Goal: Check status: Check status

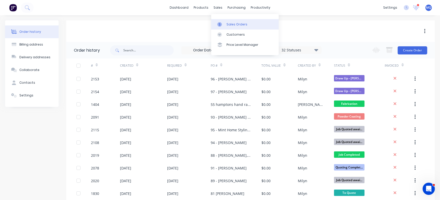
click at [224, 23] on div at bounding box center [221, 24] width 8 height 5
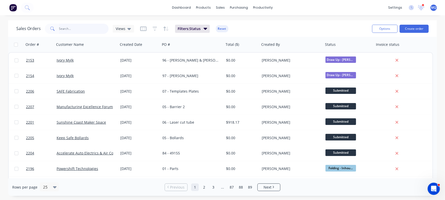
click at [82, 31] on input "text" at bounding box center [84, 29] width 50 height 10
type input "[PERSON_NAME]"
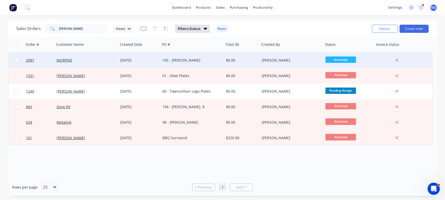
click at [206, 61] on div "105 - [PERSON_NAME]" at bounding box center [190, 60] width 57 height 5
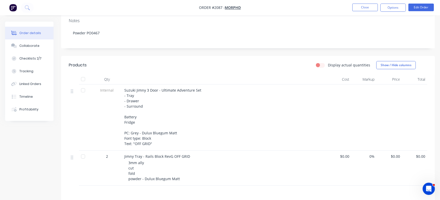
scroll to position [76, 0]
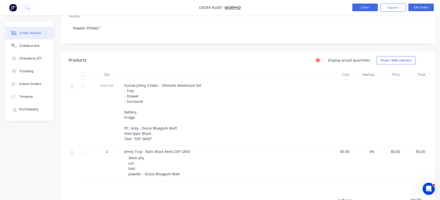
click at [364, 8] on button "Close" at bounding box center [364, 8] width 25 height 8
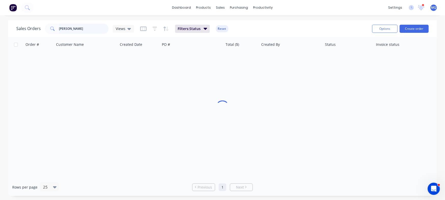
click at [78, 30] on input "[PERSON_NAME]" at bounding box center [84, 29] width 50 height 10
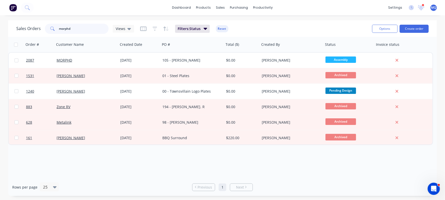
type input "morphd"
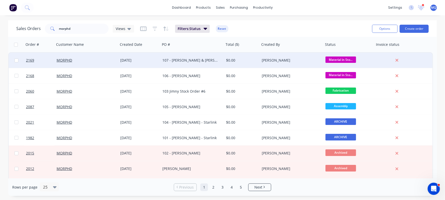
click at [211, 65] on div "107 - [PERSON_NAME] & [PERSON_NAME]" at bounding box center [192, 60] width 64 height 15
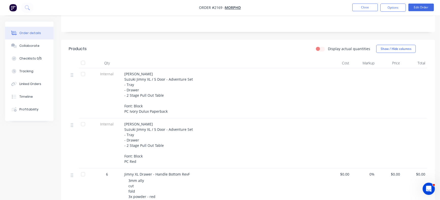
scroll to position [81, 0]
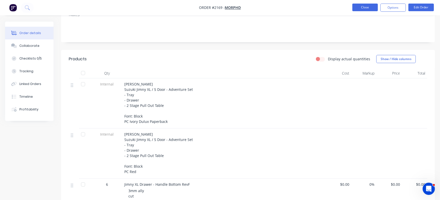
click at [370, 6] on button "Close" at bounding box center [364, 8] width 25 height 8
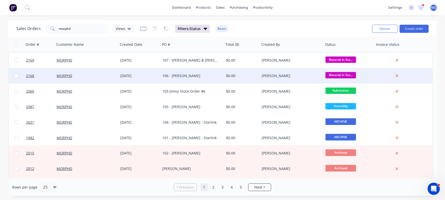
click at [187, 74] on div "106 - [PERSON_NAME]" at bounding box center [190, 75] width 57 height 5
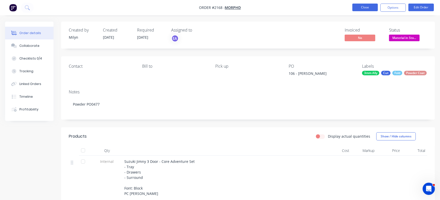
click at [365, 9] on button "Close" at bounding box center [364, 8] width 25 height 8
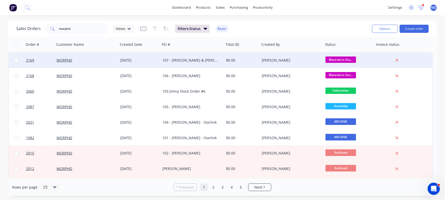
click at [216, 57] on div "107 - [PERSON_NAME] & [PERSON_NAME]" at bounding box center [192, 60] width 64 height 15
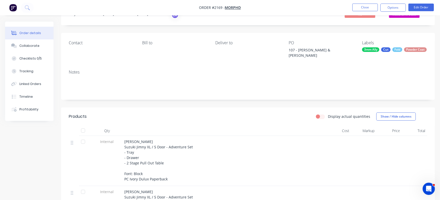
scroll to position [1, 0]
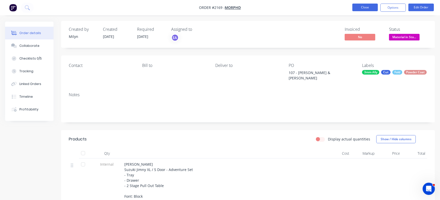
click at [362, 8] on button "Close" at bounding box center [364, 8] width 25 height 8
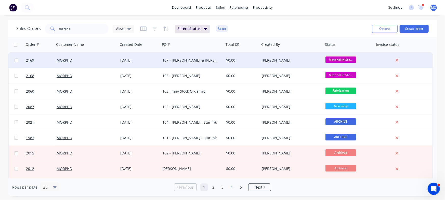
click at [187, 60] on div "107 - [PERSON_NAME] & [PERSON_NAME]" at bounding box center [190, 60] width 57 height 5
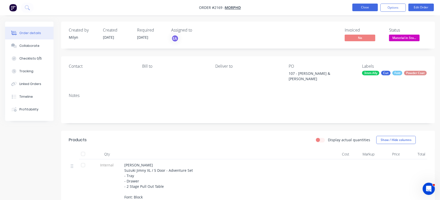
click at [368, 5] on button "Close" at bounding box center [364, 8] width 25 height 8
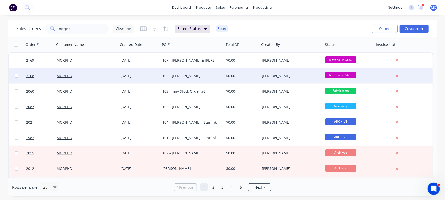
click at [188, 76] on div "106 - [PERSON_NAME]" at bounding box center [190, 75] width 57 height 5
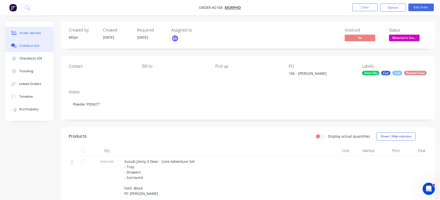
click at [32, 60] on div "Checklists 0/4" at bounding box center [30, 58] width 23 height 5
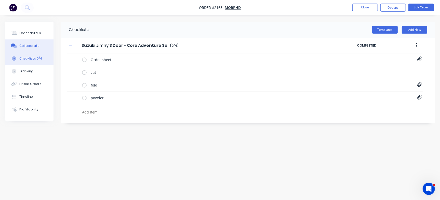
type textarea "x"
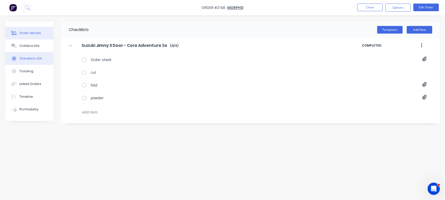
click at [34, 31] on div "Order details" at bounding box center [30, 33] width 22 height 5
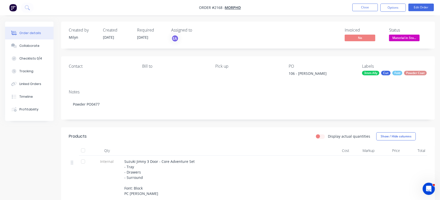
click at [243, 16] on div "Order details Collaborate Checklists 0/4 Tracking Linked Orders Timeline Profit…" at bounding box center [220, 181] width 440 height 362
click at [34, 45] on div "Collaborate" at bounding box center [29, 46] width 20 height 5
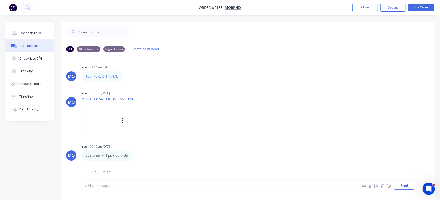
click at [109, 125] on img at bounding box center [100, 120] width 37 height 33
click at [270, 103] on div "MQ You 09:11am [DATE] MORPHD 1054 [PERSON_NAME].PNG Labels Download Delete" at bounding box center [248, 112] width 374 height 46
click at [23, 33] on div "Order details" at bounding box center [30, 33] width 22 height 5
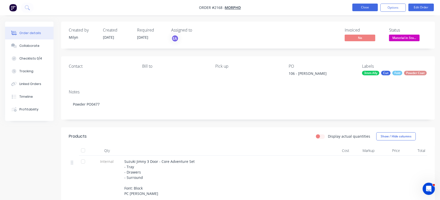
click at [357, 6] on button "Close" at bounding box center [364, 8] width 25 height 8
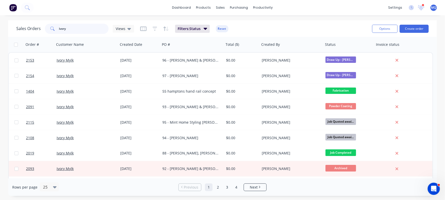
click at [77, 31] on input "ivory" at bounding box center [84, 29] width 50 height 10
type input "paige"
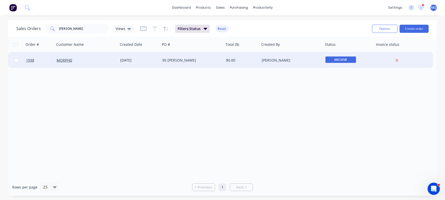
click at [206, 57] on div "95 [PERSON_NAME]" at bounding box center [192, 60] width 64 height 15
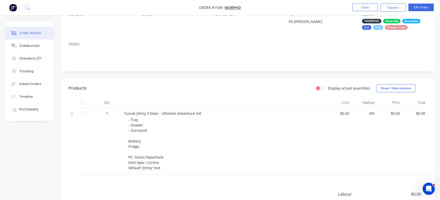
scroll to position [52, 0]
drag, startPoint x: 161, startPoint y: 113, endPoint x: 207, endPoint y: 113, distance: 46.6
click at [207, 113] on div "Suzuki Jimny 3 Door - Ultimate Adventure Set" at bounding box center [224, 113] width 200 height 5
copy span "Ultimate Adventure Set"
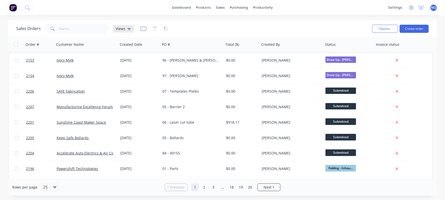
click at [124, 30] on span "Views" at bounding box center [121, 28] width 10 height 5
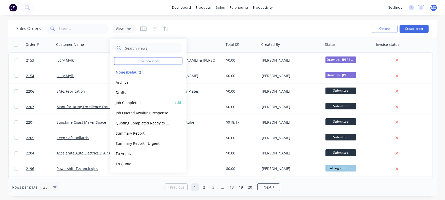
click at [130, 102] on button "Job Completed" at bounding box center [143, 103] width 58 height 6
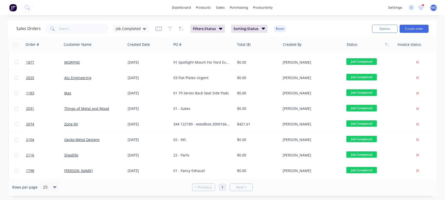
scroll to position [78, 0]
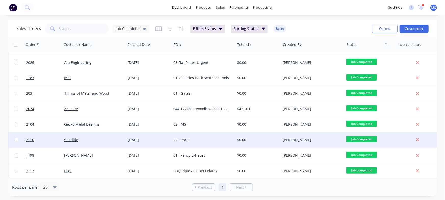
click at [196, 134] on div "22 - Parts" at bounding box center [202, 139] width 63 height 15
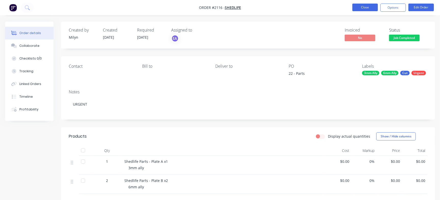
click at [360, 9] on button "Close" at bounding box center [364, 8] width 25 height 8
